Goal: Complete application form

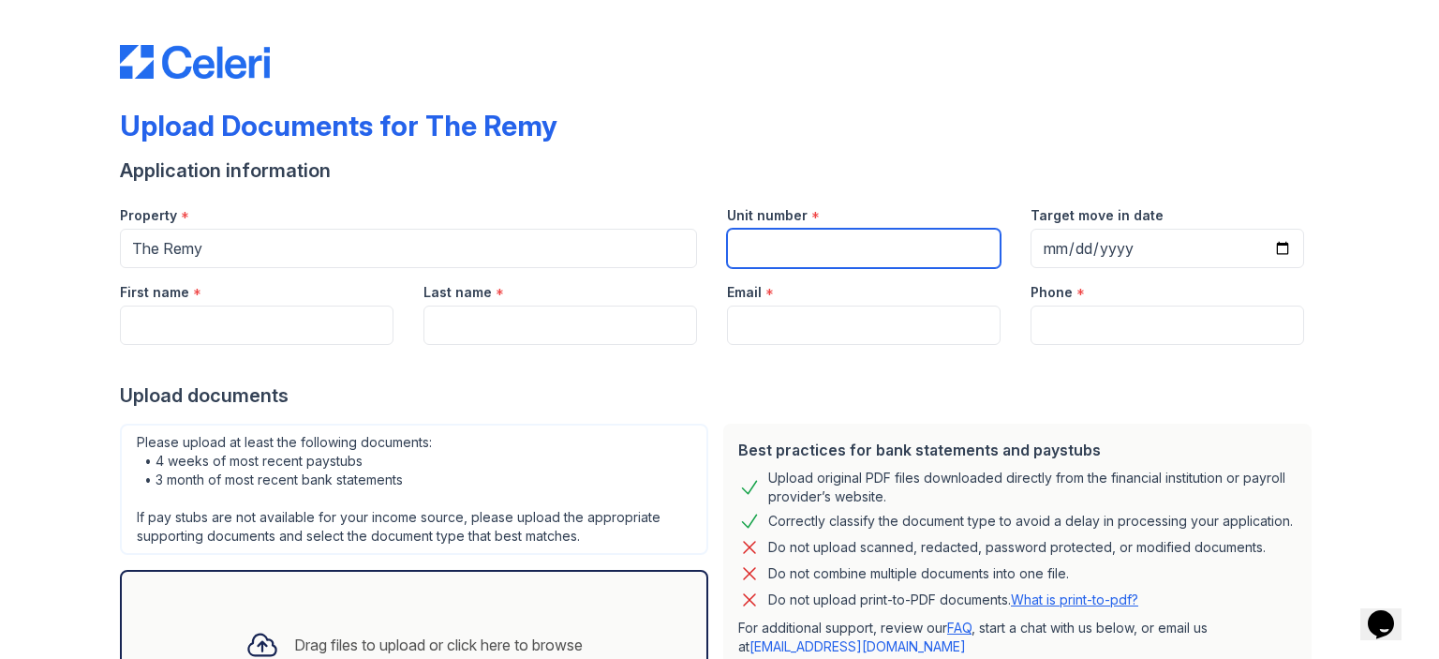
click at [814, 261] on input "Unit number" at bounding box center [864, 248] width 274 height 39
type input "547"
click at [1136, 350] on div at bounding box center [720, 363] width 1200 height 37
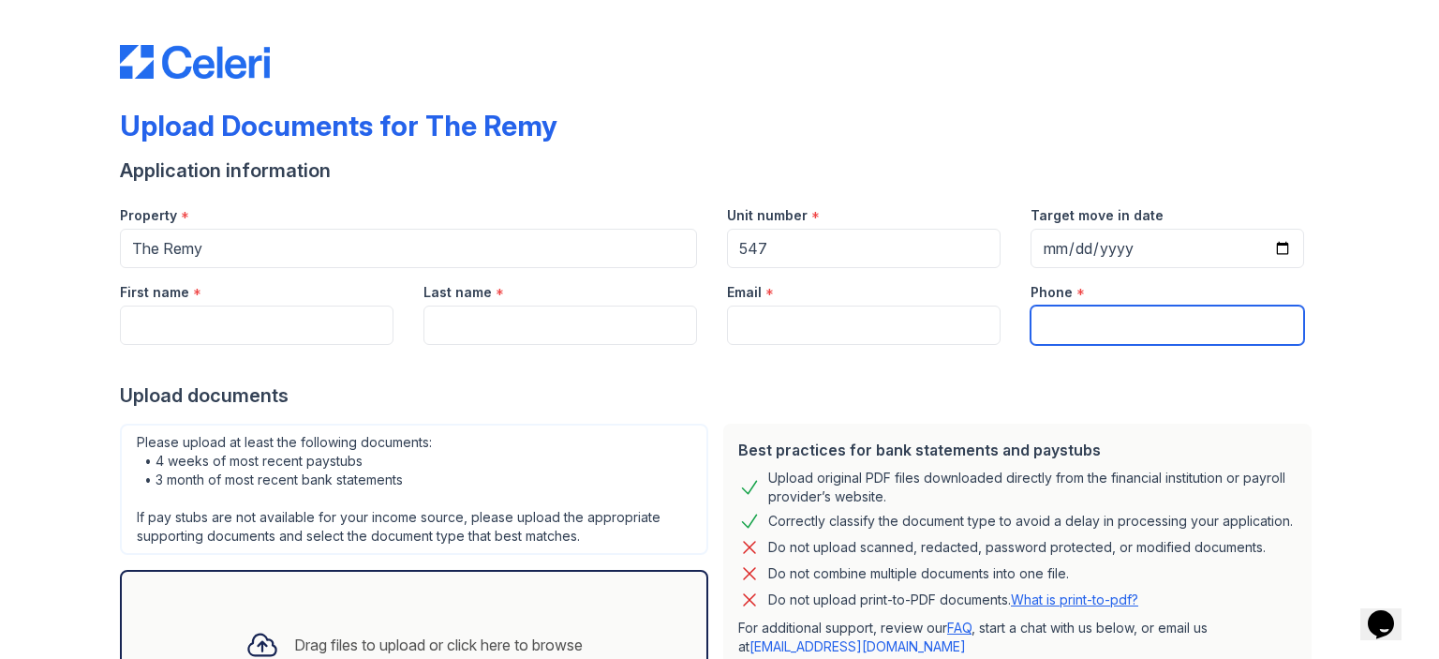
click at [1139, 324] on input "Phone" at bounding box center [1168, 325] width 274 height 39
type input "[PHONE_NUMBER]"
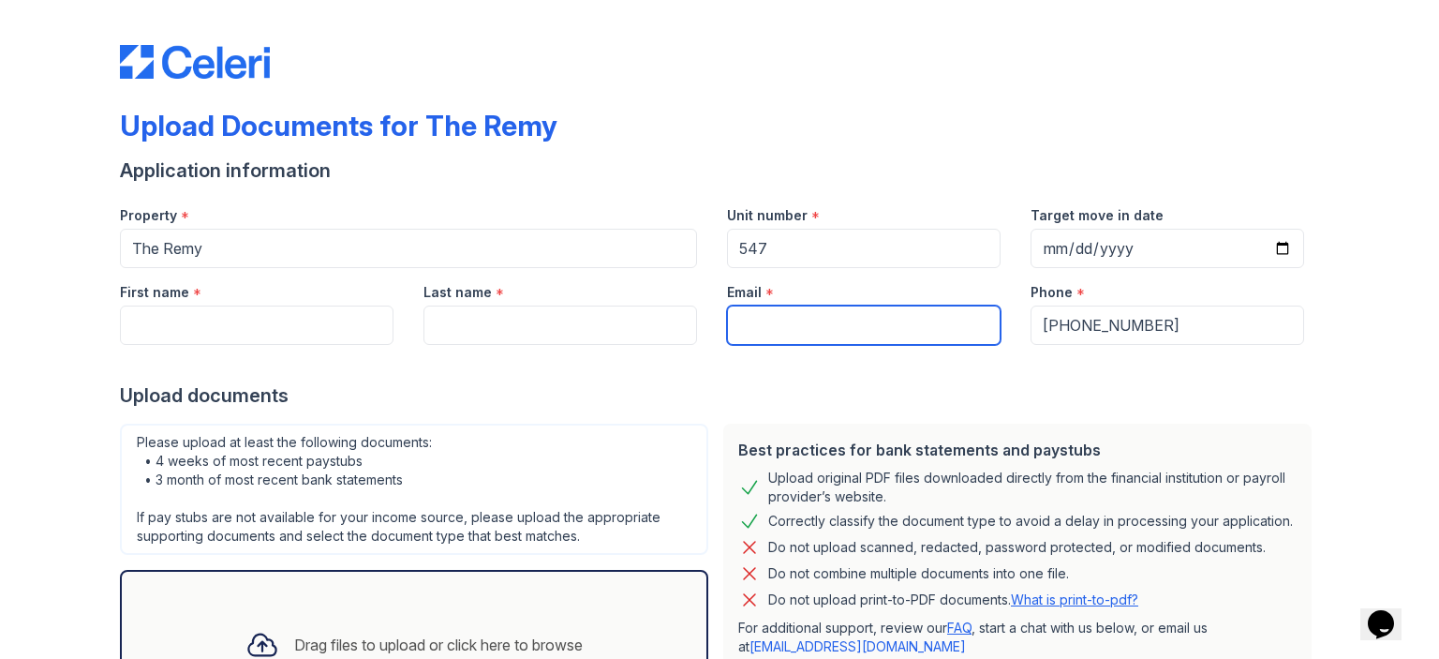
click at [813, 318] on input "Email" at bounding box center [864, 325] width 274 height 39
type input "[EMAIL_ADDRESS][DOMAIN_NAME]"
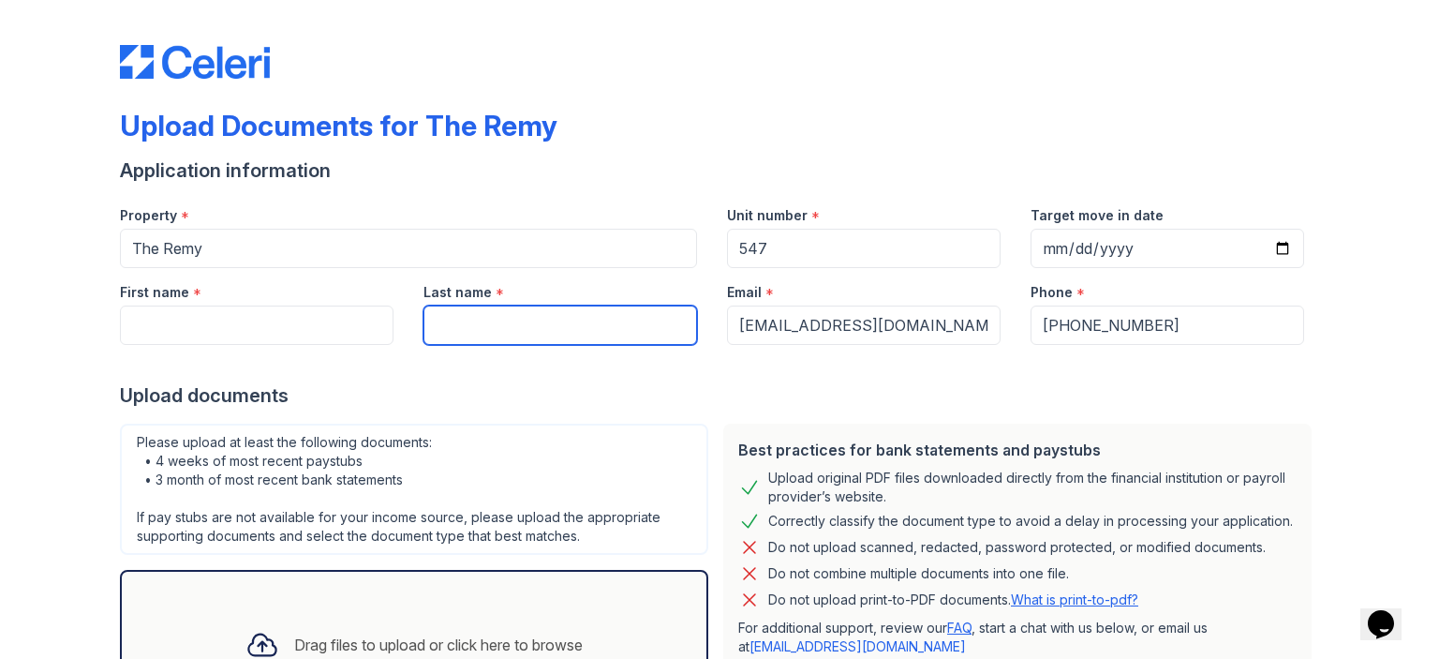
click at [494, 309] on input "Last name" at bounding box center [561, 325] width 274 height 39
type input "[PERSON_NAME]"
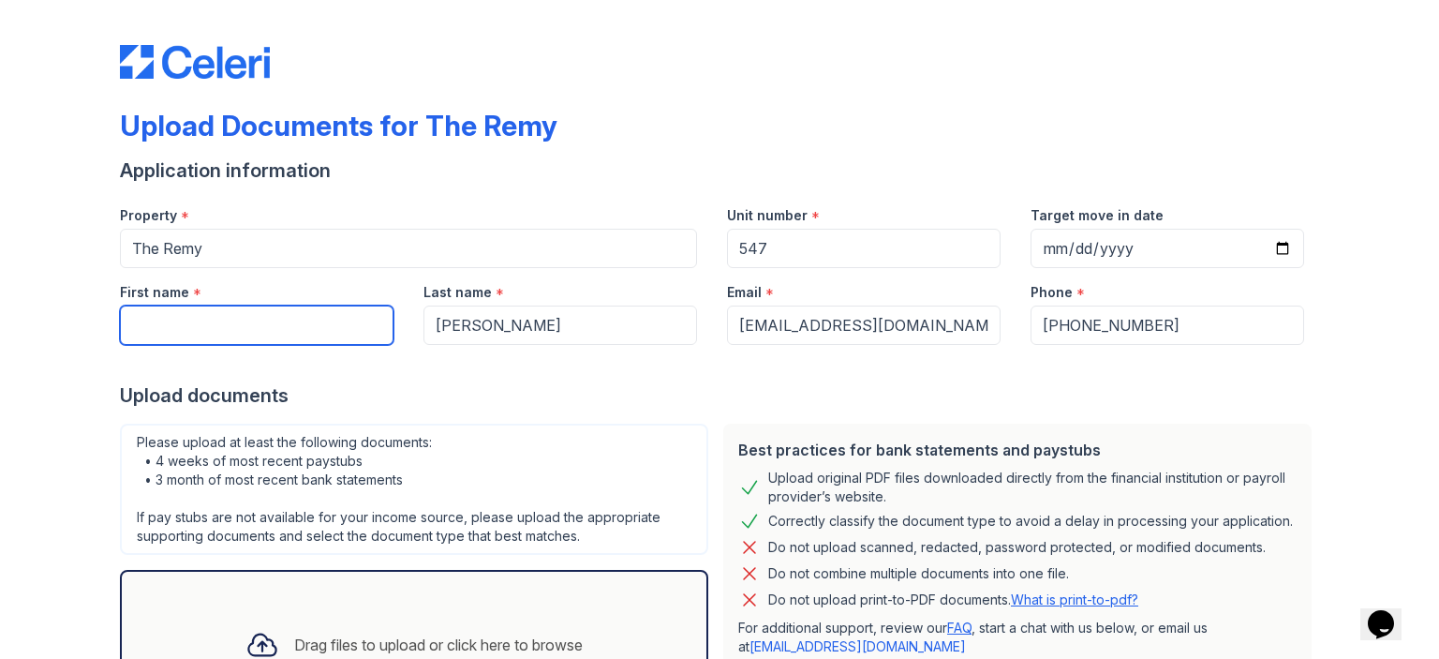
click at [189, 308] on input "First name" at bounding box center [257, 325] width 274 height 39
type input "[PERSON_NAME]"
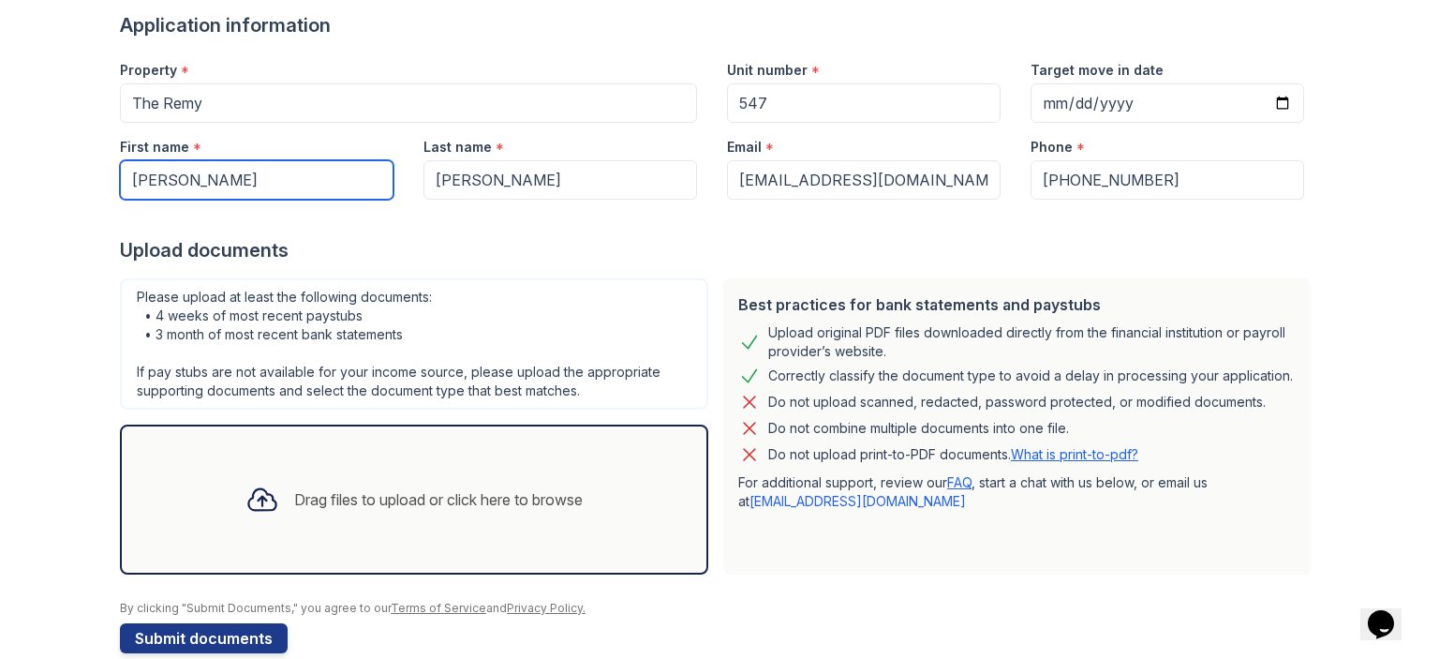
scroll to position [175, 0]
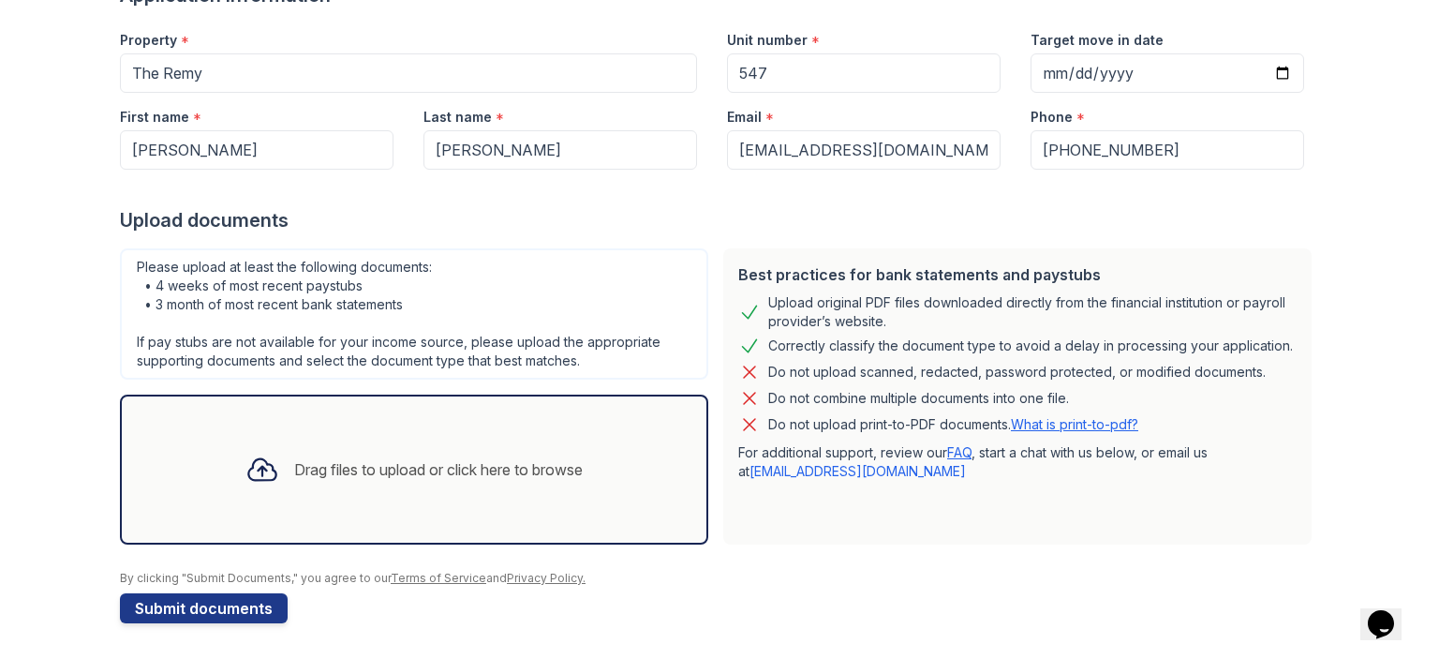
click at [556, 464] on div "Drag files to upload or click here to browse" at bounding box center [438, 469] width 289 height 22
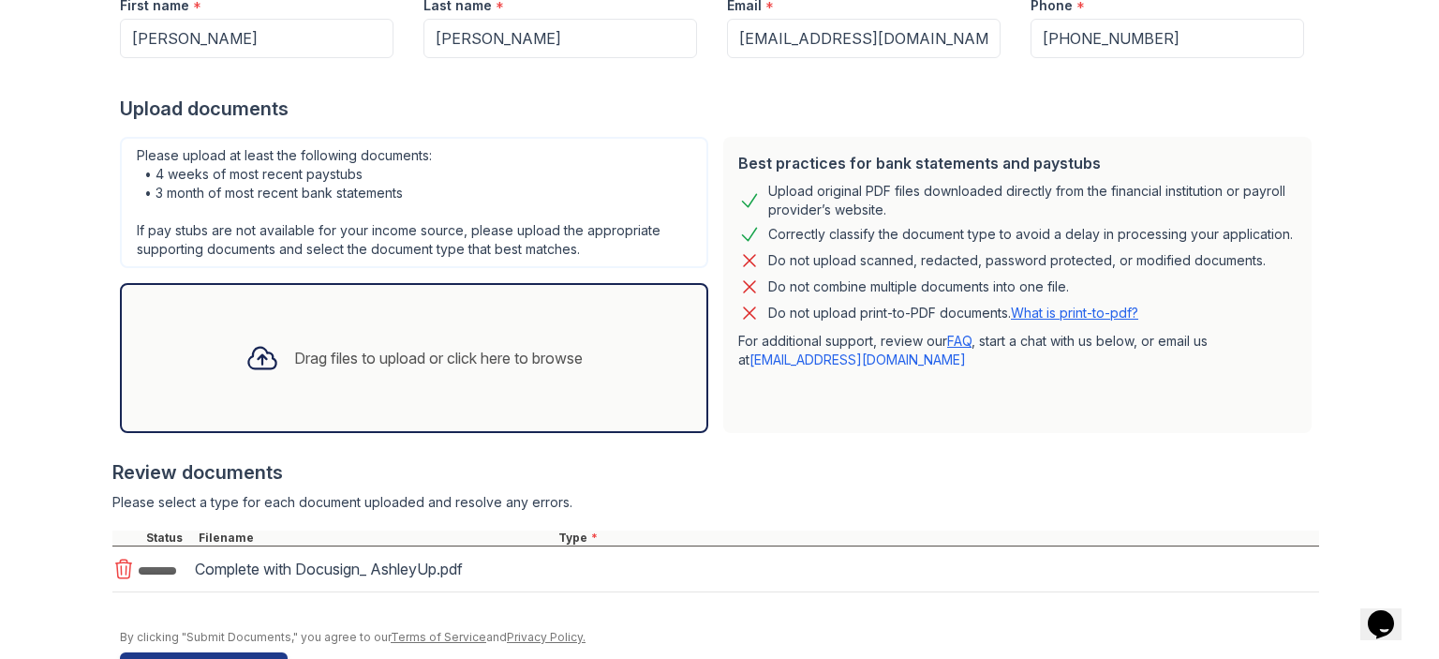
scroll to position [345, 0]
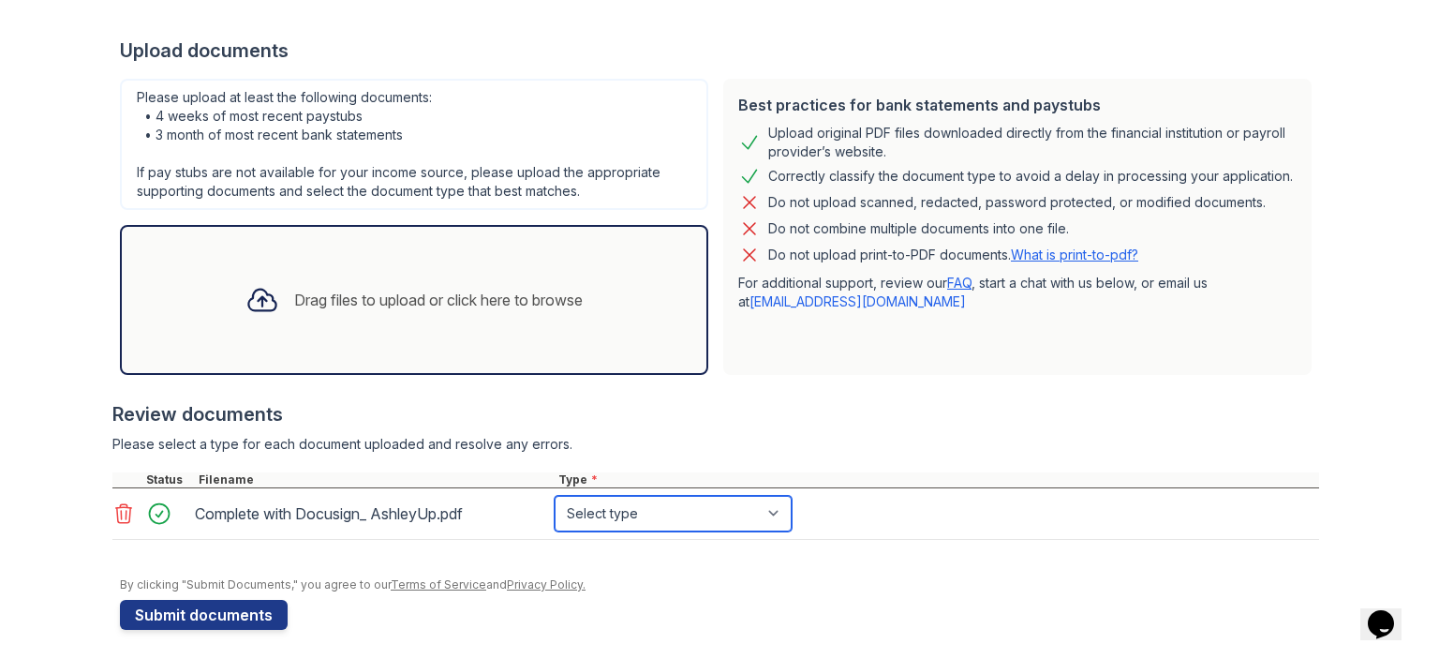
click at [702, 516] on select "Select type Paystub Bank Statement Offer Letter Tax Documents Benefit Award Let…" at bounding box center [673, 514] width 237 height 36
select select "offer_letter"
click at [555, 496] on select "Select type Paystub Bank Statement Offer Letter Tax Documents Benefit Award Let…" at bounding box center [673, 514] width 237 height 36
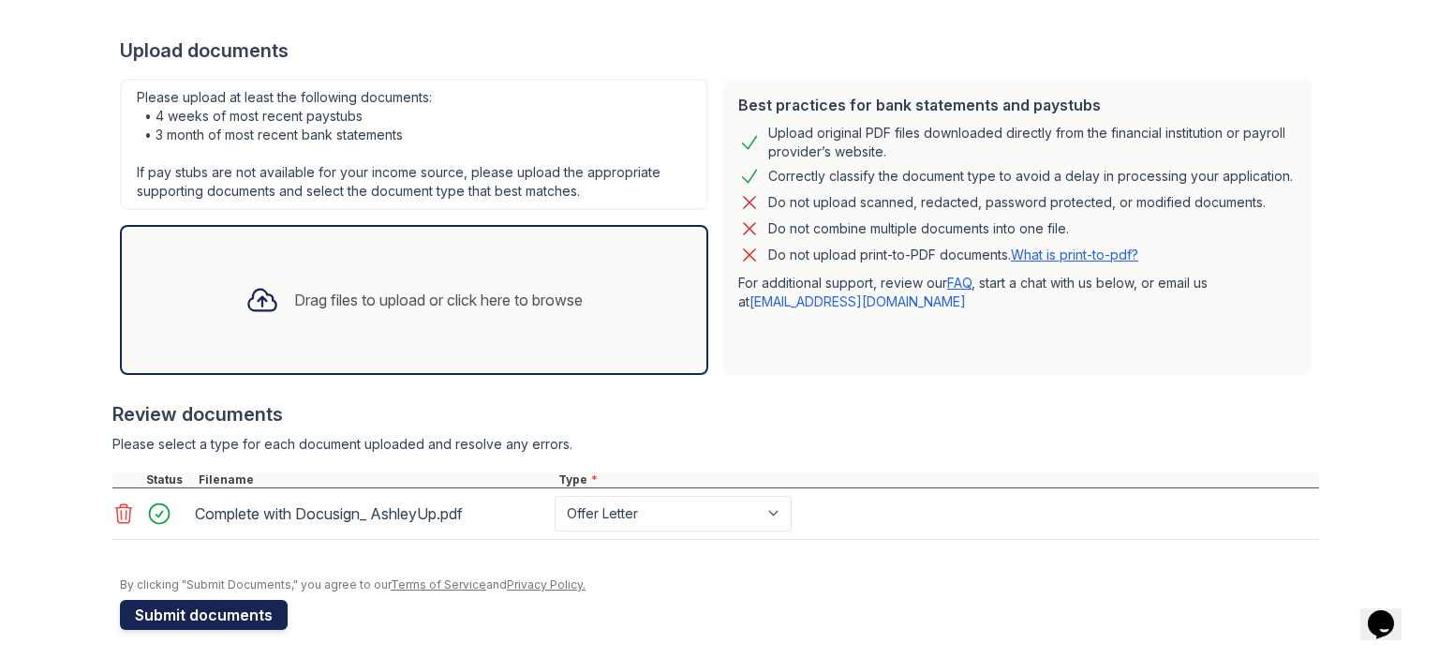
click at [232, 614] on button "Submit documents" at bounding box center [204, 615] width 168 height 30
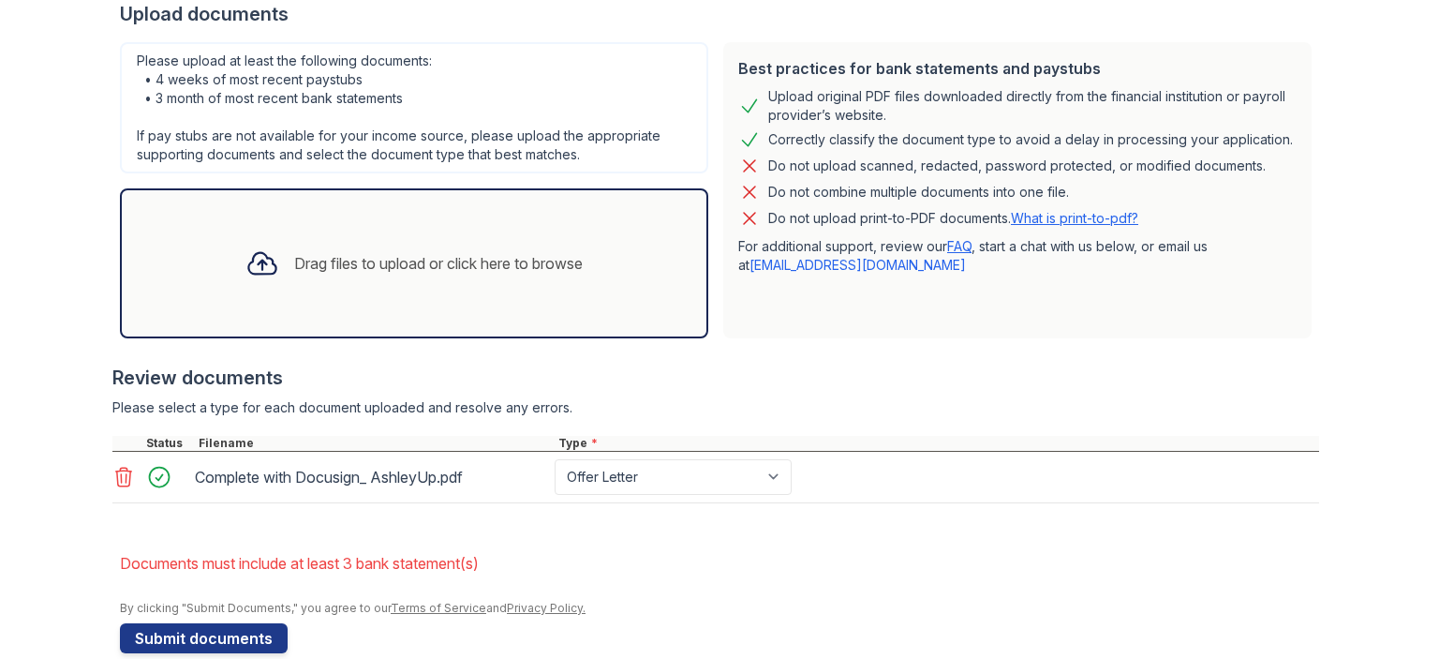
scroll to position [463, 0]
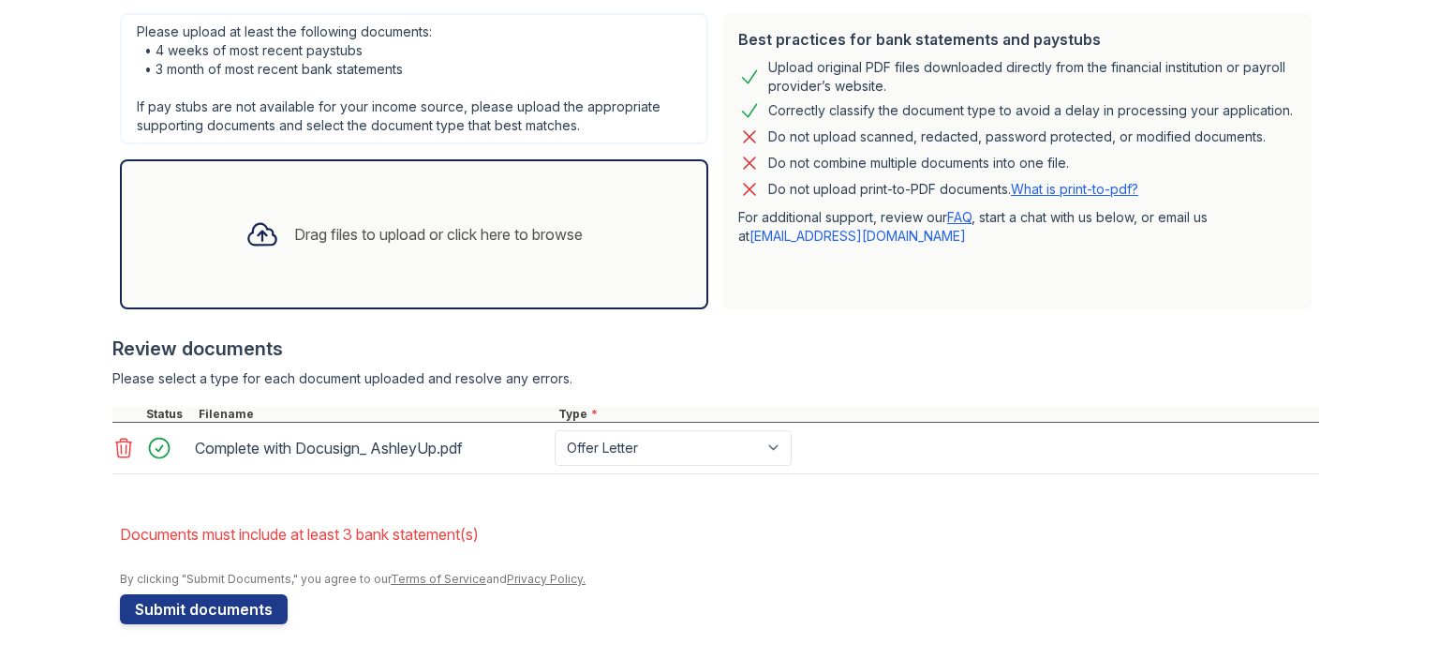
click at [556, 237] on div "Drag files to upload or click here to browse" at bounding box center [438, 234] width 289 height 22
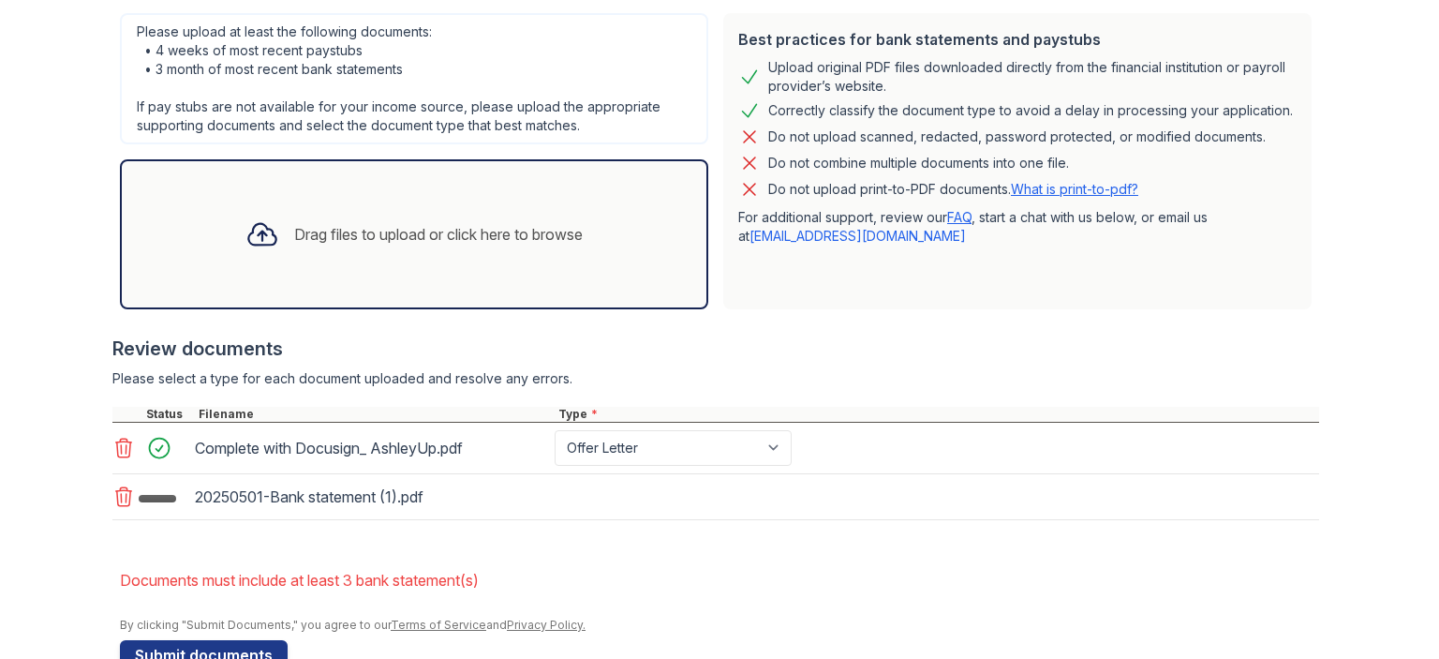
click at [611, 507] on div "20250501-Bank statement (1).pdf" at bounding box center [715, 497] width 1207 height 46
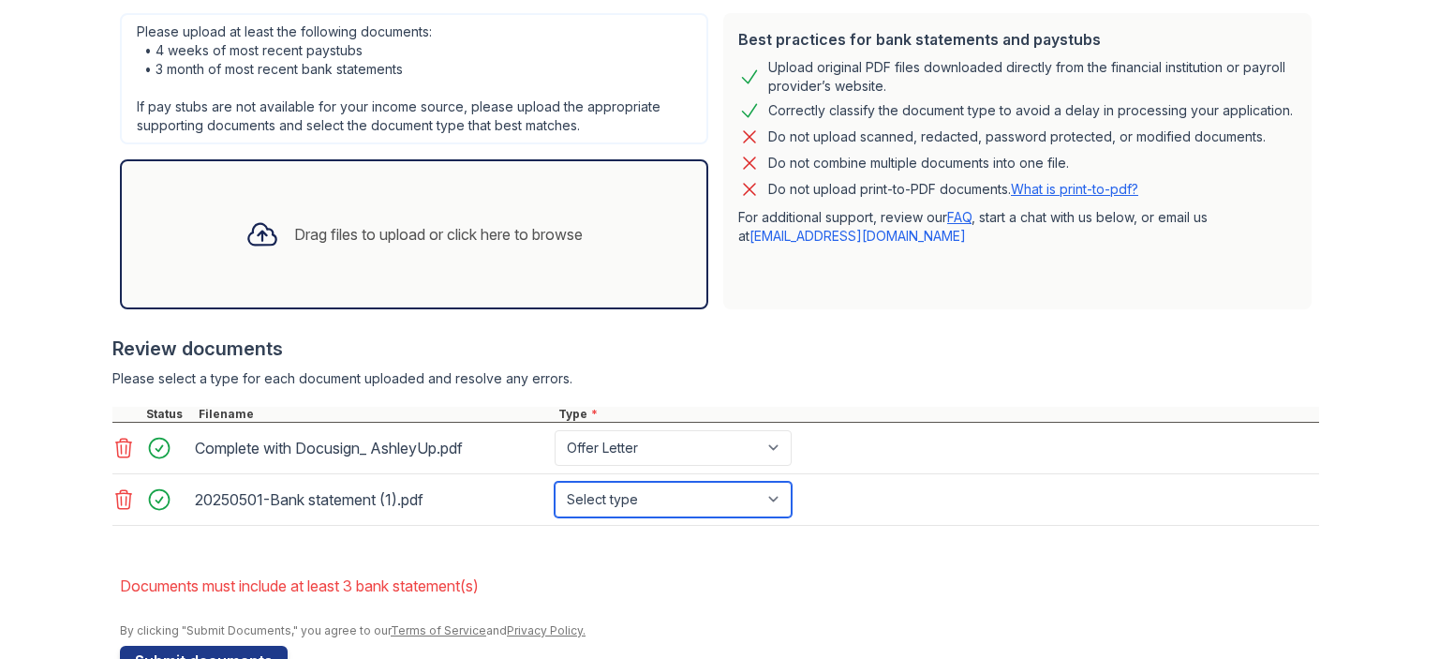
click at [663, 506] on select "Select type Paystub Bank Statement Offer Letter Tax Documents Benefit Award Let…" at bounding box center [673, 500] width 237 height 36
select select "bank_statement"
click at [555, 482] on select "Select type Paystub Bank Statement Offer Letter Tax Documents Benefit Award Let…" at bounding box center [673, 500] width 237 height 36
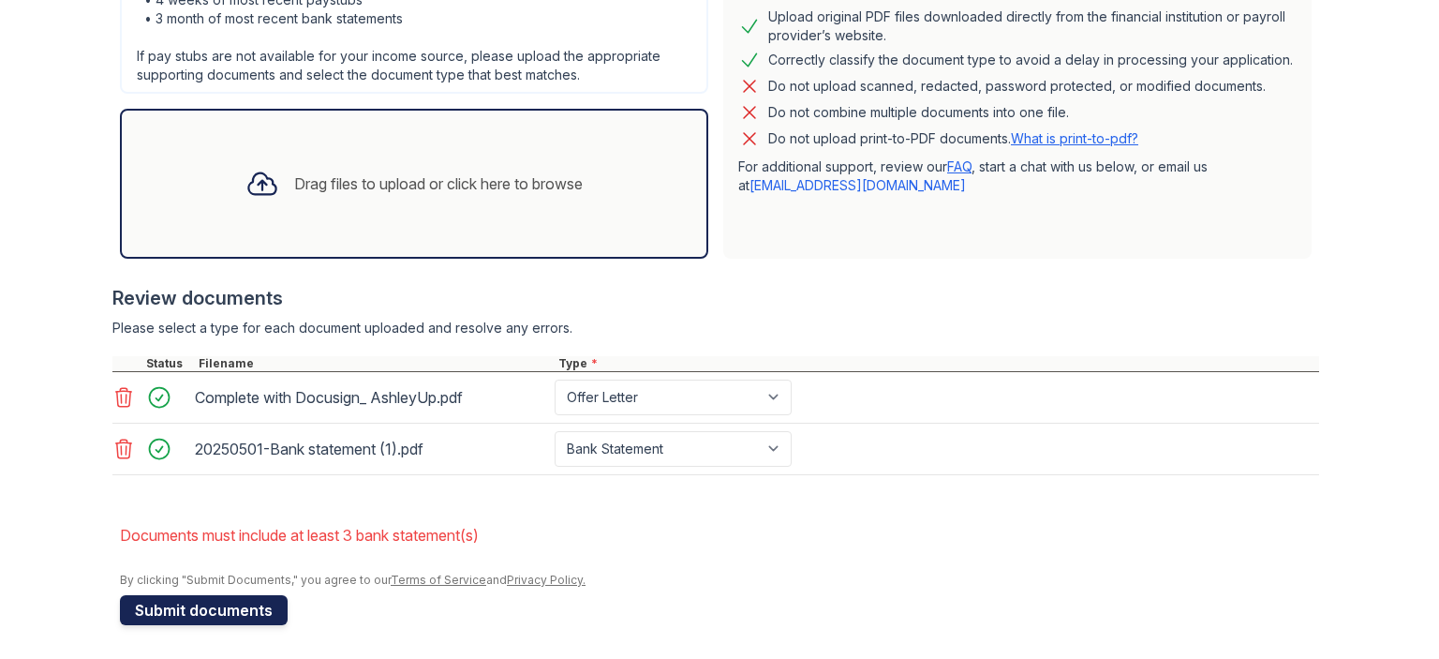
click at [232, 601] on button "Submit documents" at bounding box center [204, 610] width 168 height 30
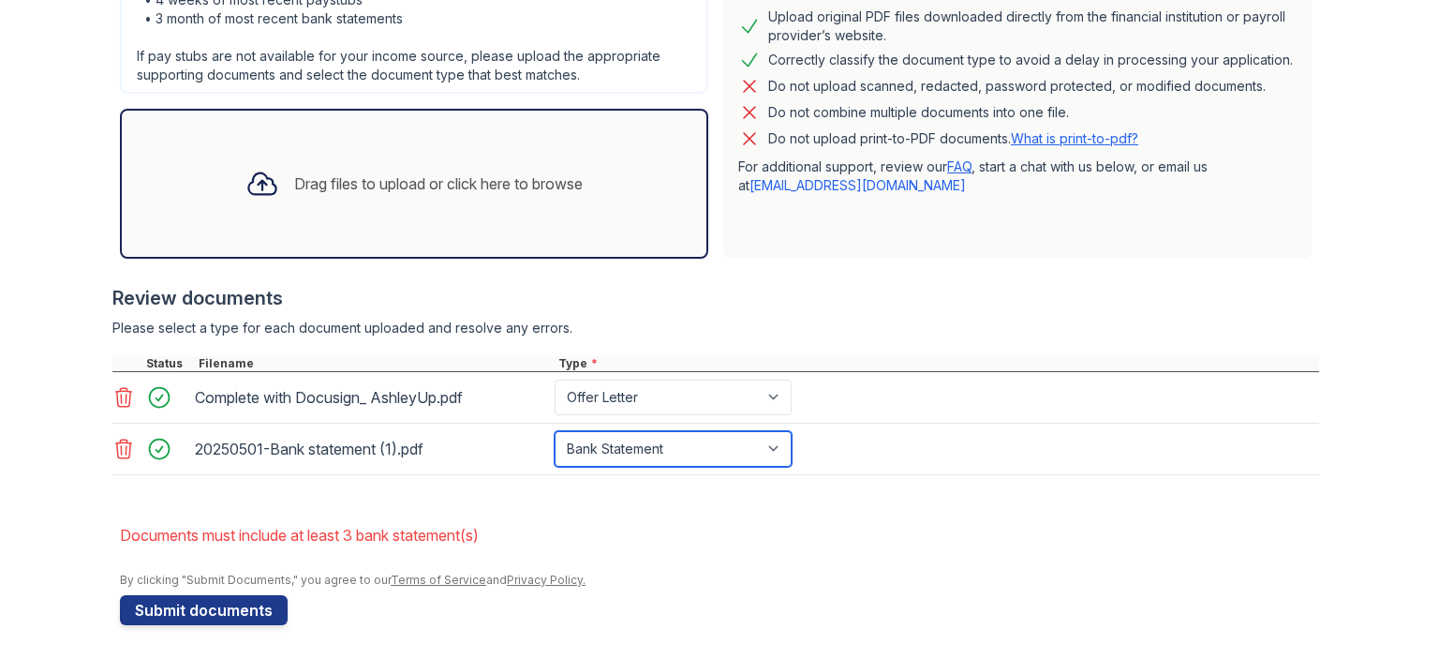
click at [640, 448] on select "Paystub Bank Statement Offer Letter Tax Documents Benefit Award Letter Investme…" at bounding box center [673, 449] width 237 height 36
click at [472, 496] on form "Application information Property * The Remy Unit number * 547 Target move in da…" at bounding box center [720, 160] width 1200 height 929
click at [558, 180] on div "Drag files to upload or click here to browse" at bounding box center [438, 183] width 289 height 22
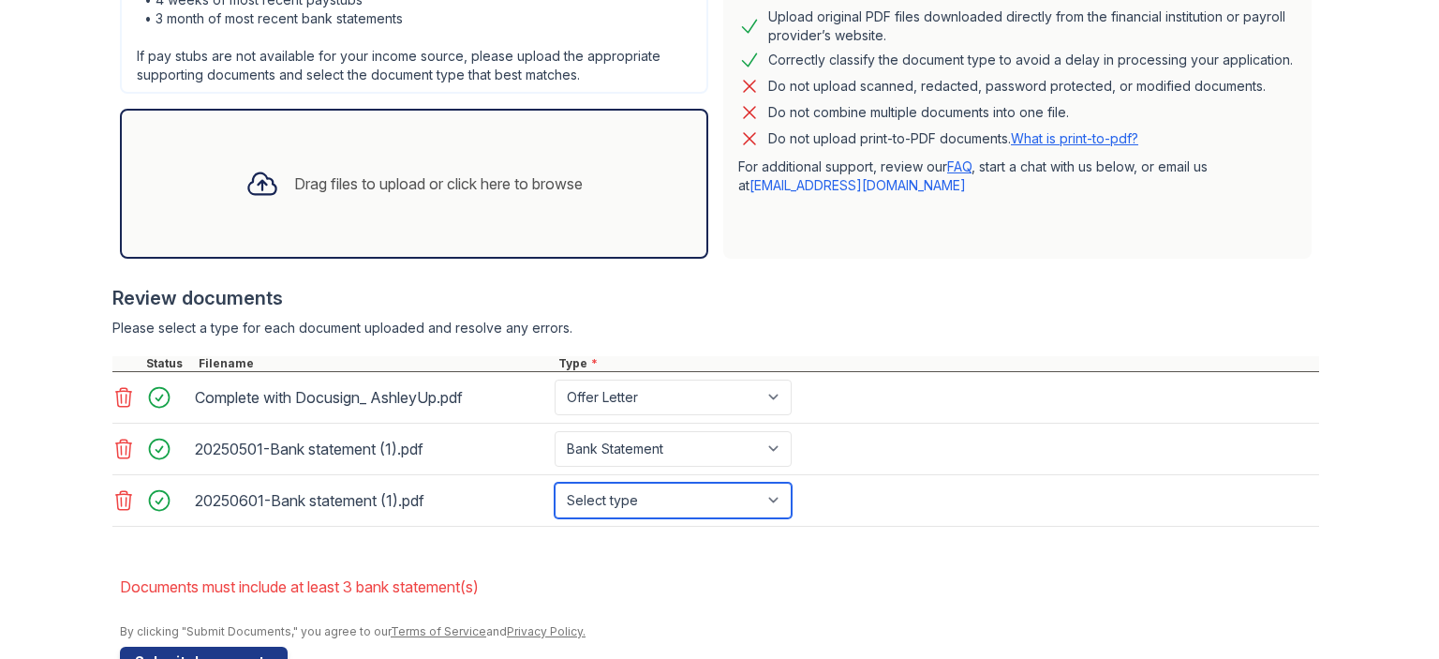
click at [642, 512] on select "Select type Paystub Bank Statement Offer Letter Tax Documents Benefit Award Let…" at bounding box center [673, 501] width 237 height 36
select select "bank_statement"
click at [555, 483] on select "Select type Paystub Bank Statement Offer Letter Tax Documents Benefit Award Let…" at bounding box center [673, 501] width 237 height 36
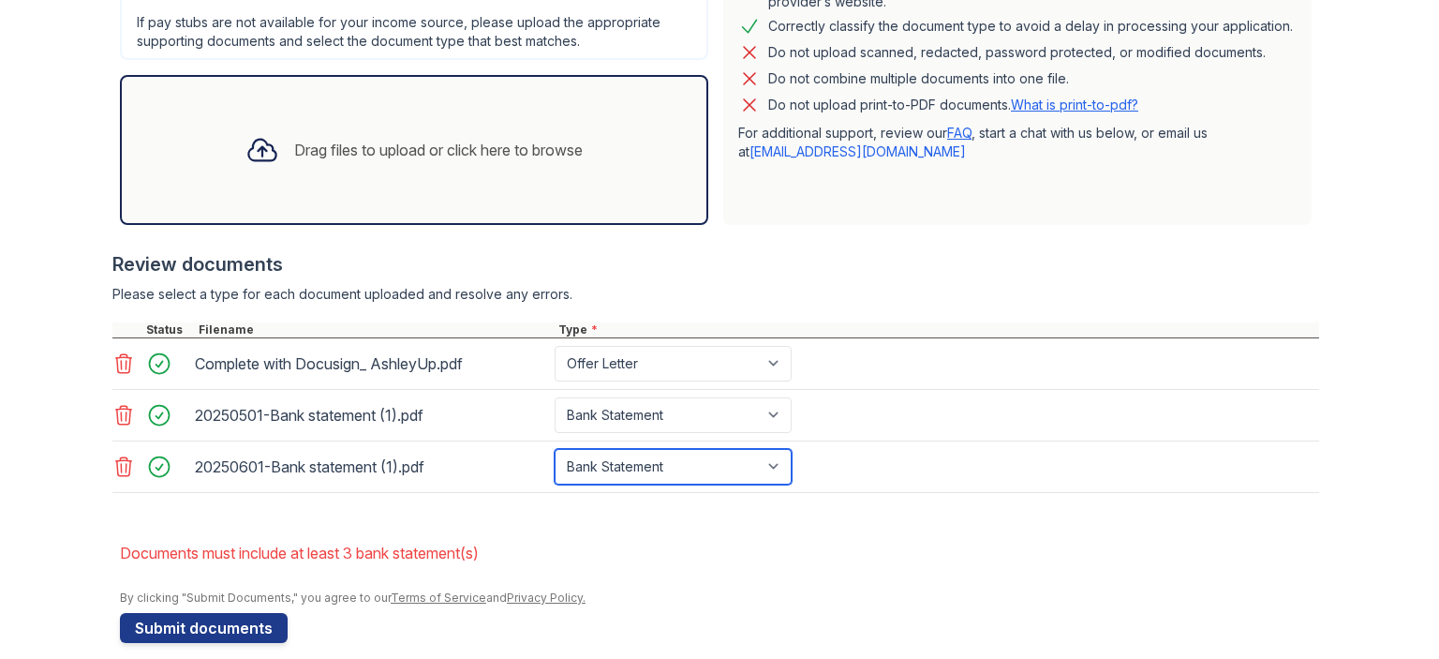
scroll to position [565, 0]
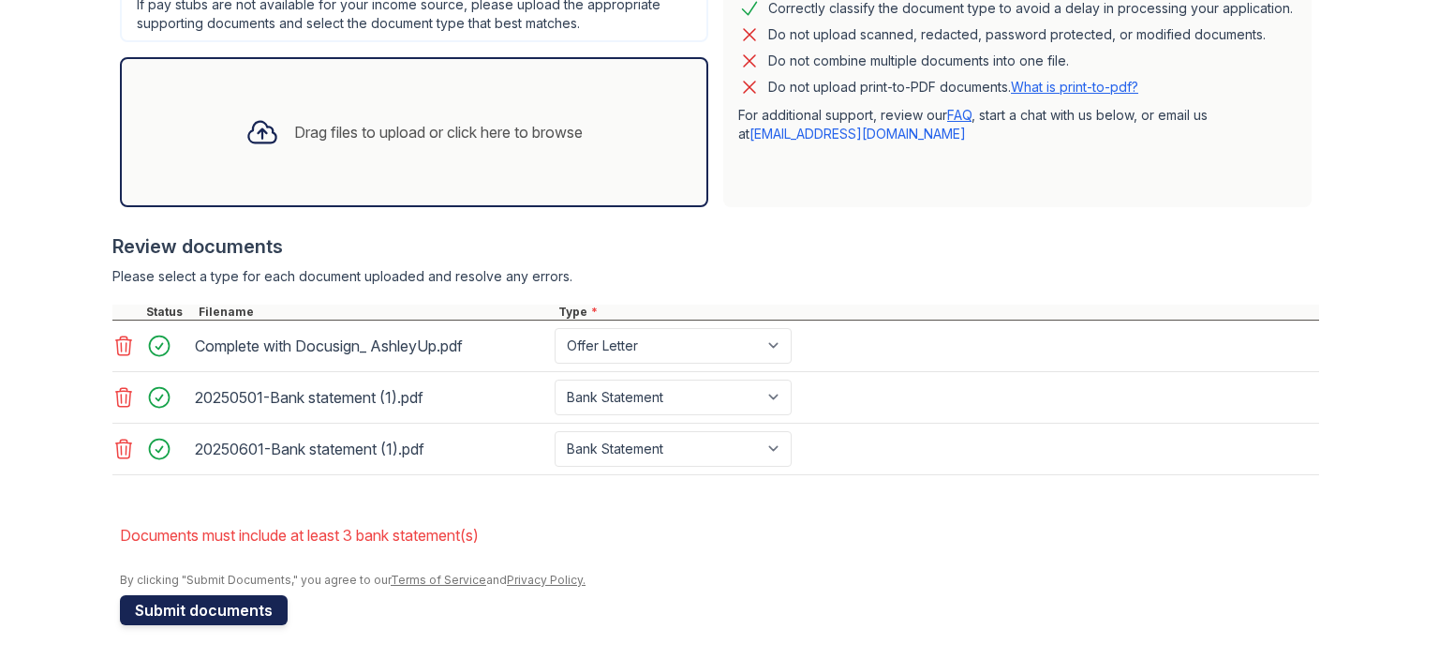
click at [173, 610] on button "Submit documents" at bounding box center [204, 610] width 168 height 30
click at [543, 130] on div "Drag files to upload or click here to browse" at bounding box center [438, 132] width 289 height 22
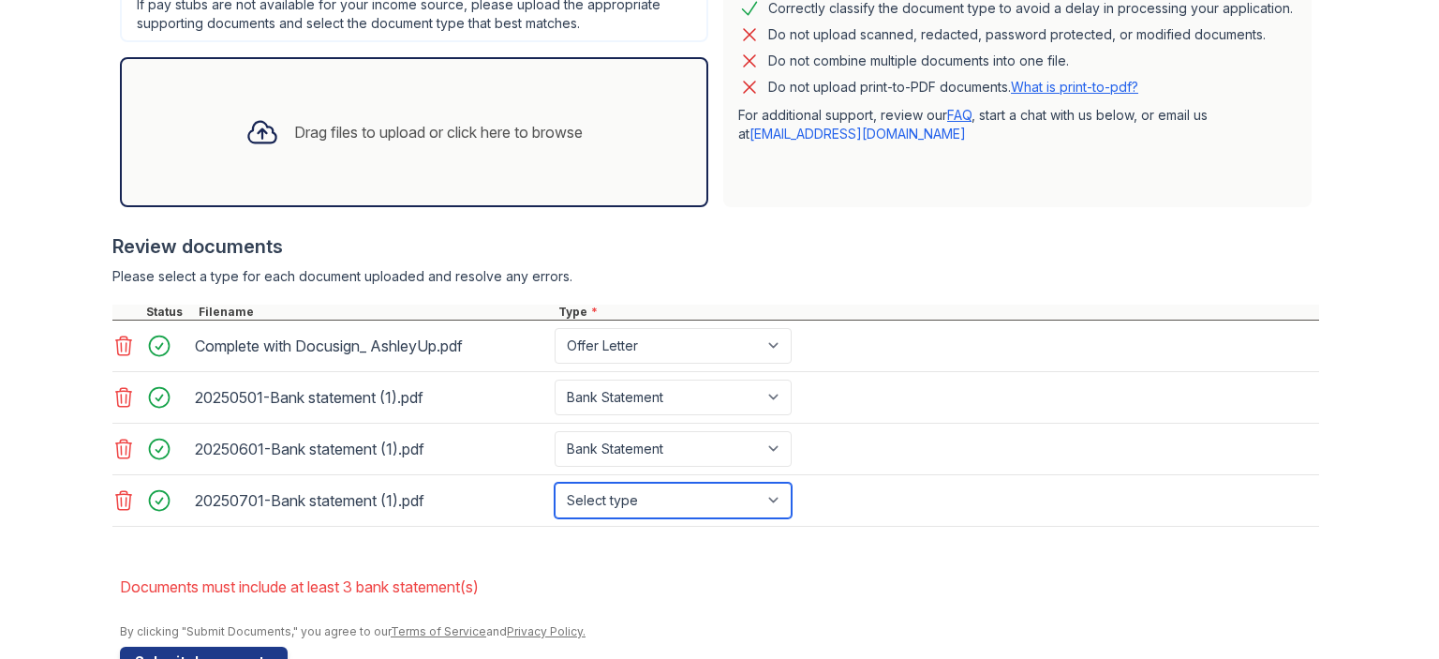
click at [636, 507] on select "Select type Paystub Bank Statement Offer Letter Tax Documents Benefit Award Let…" at bounding box center [673, 501] width 237 height 36
select select "bank_statement"
click at [555, 483] on select "Select type Paystub Bank Statement Offer Letter Tax Documents Benefit Award Let…" at bounding box center [673, 501] width 237 height 36
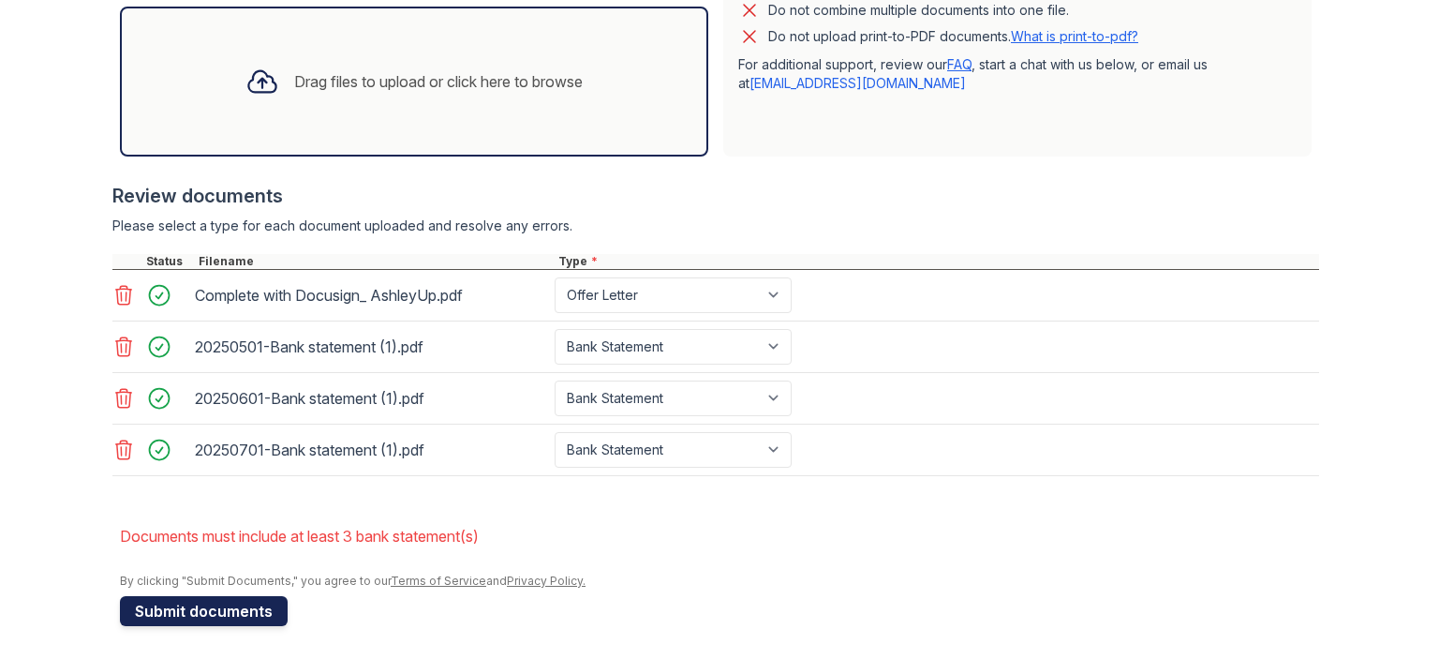
click at [219, 613] on button "Submit documents" at bounding box center [204, 611] width 168 height 30
